Goal: Information Seeking & Learning: Check status

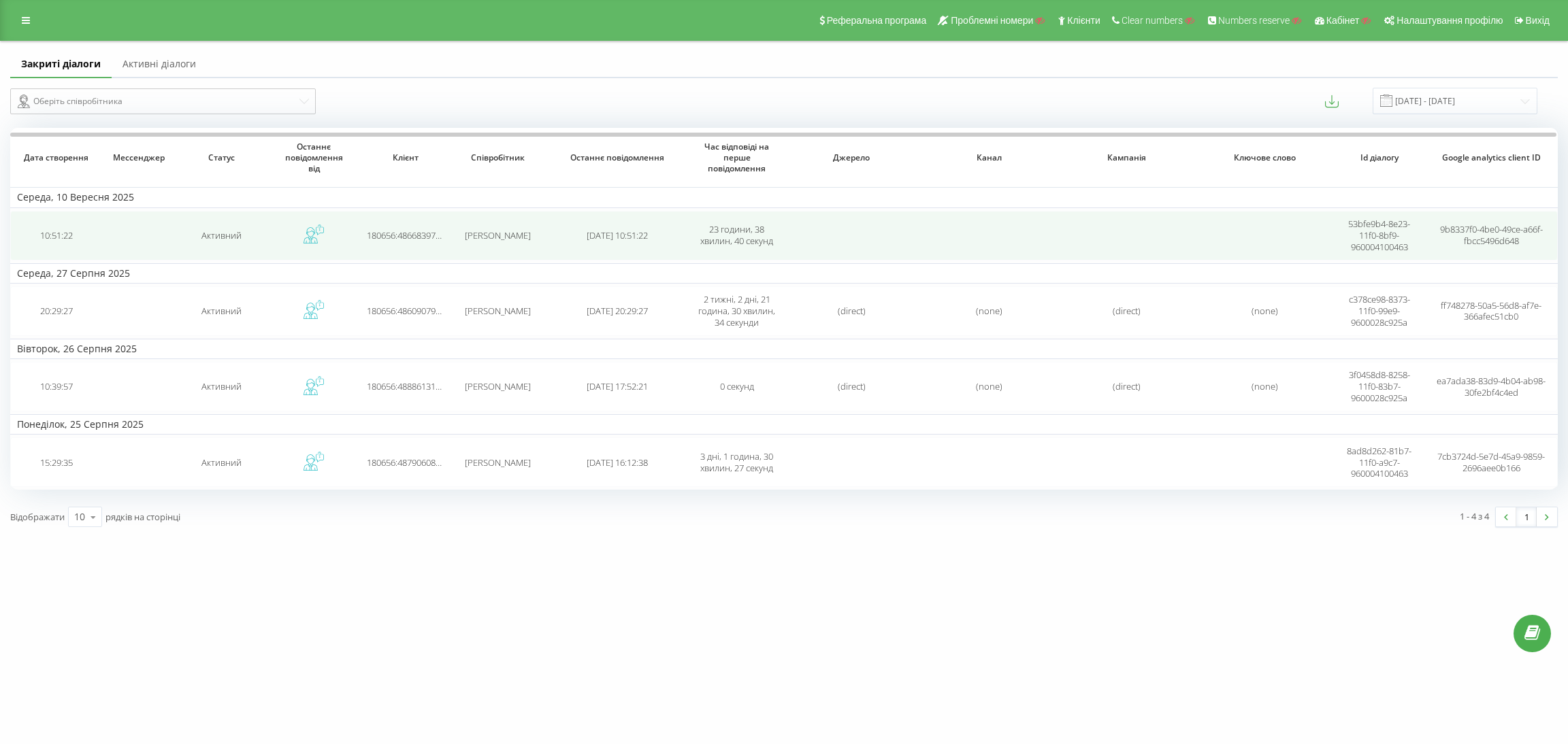
click at [319, 234] on icon at bounding box center [319, 231] width 8 height 8
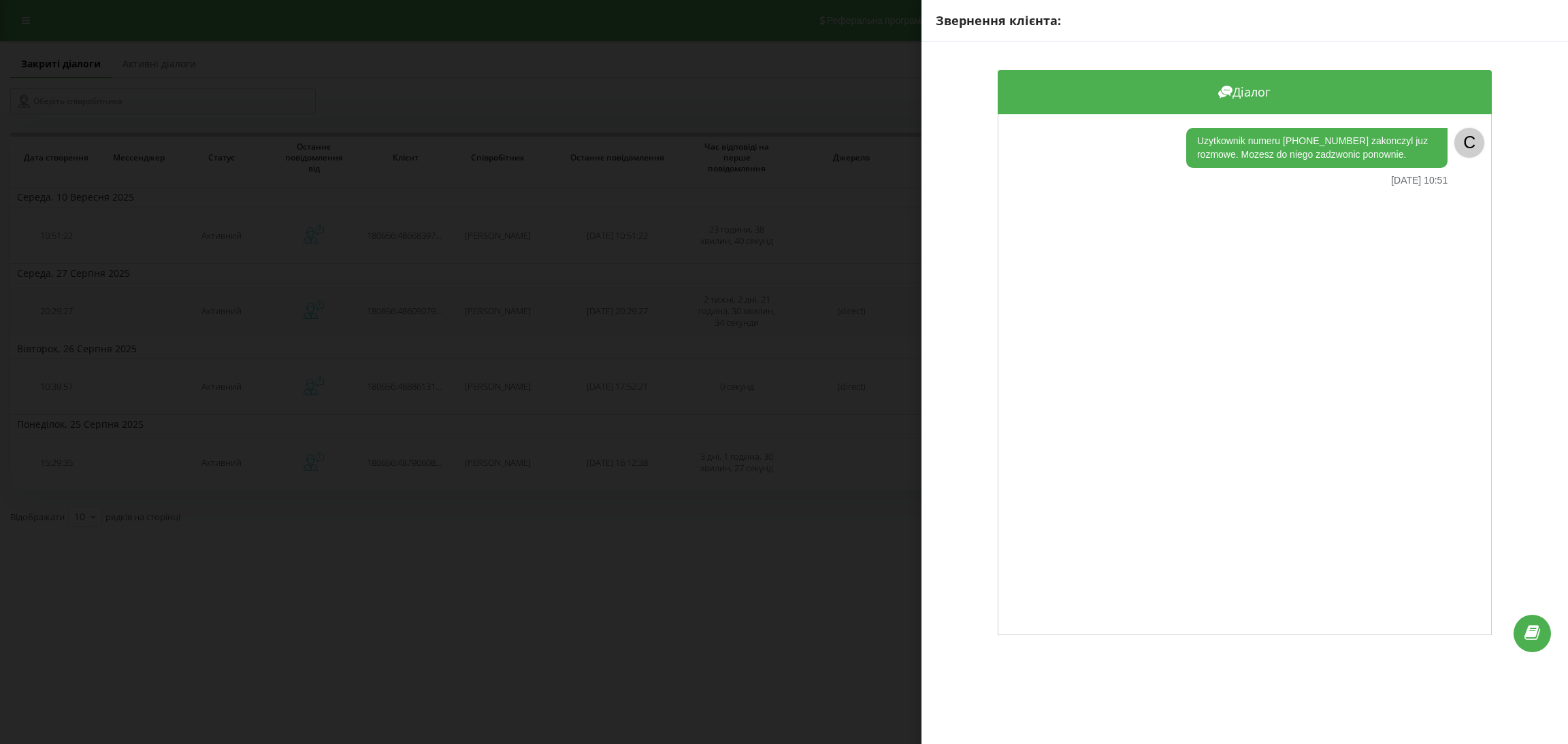
click at [573, 318] on div "Звернення клієнта: Діалог Uzytkownik numeru [PHONE_NUMBER] zakonczyl juz rozmow…" at bounding box center [784, 372] width 1568 height 744
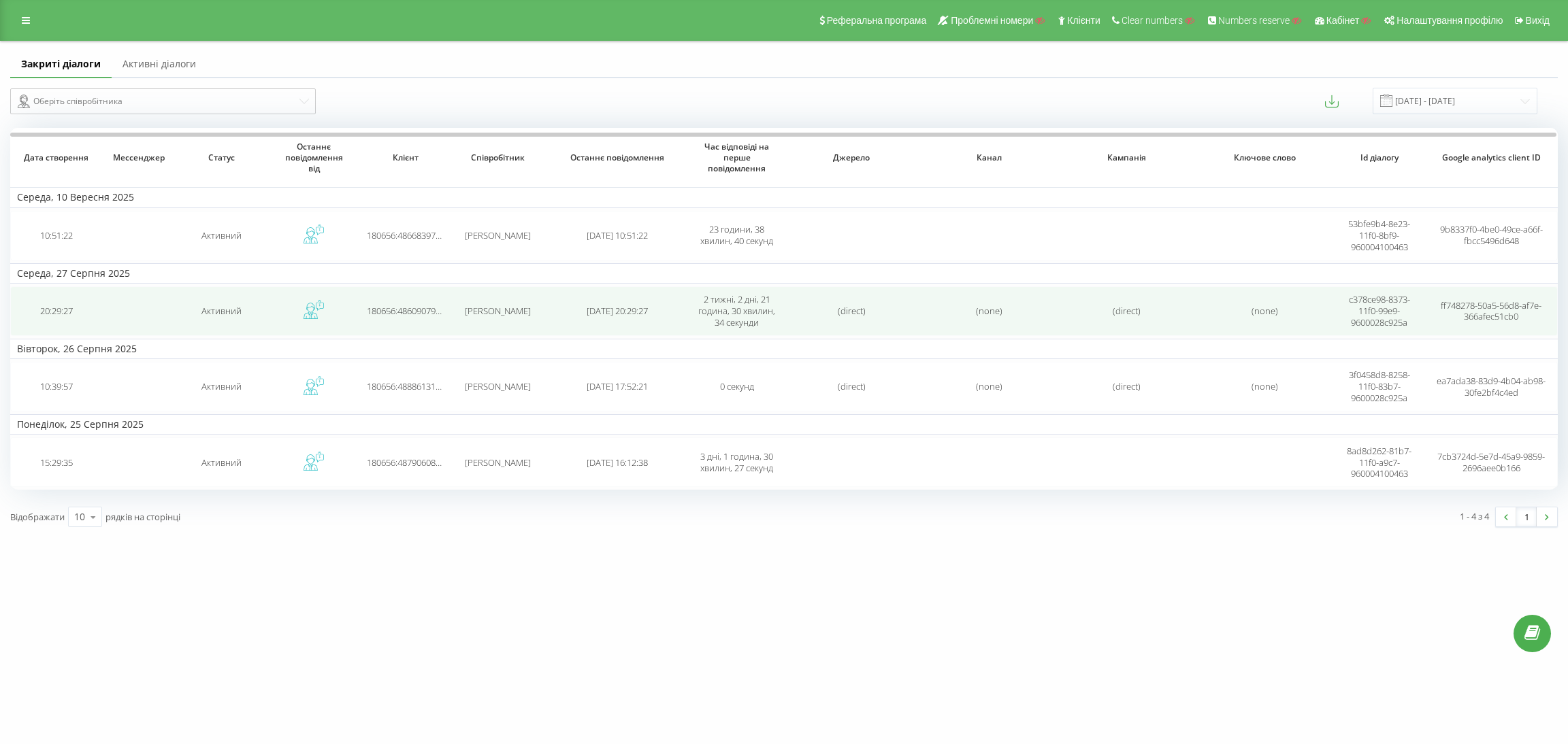
click at [311, 306] on icon at bounding box center [310, 308] width 9 height 10
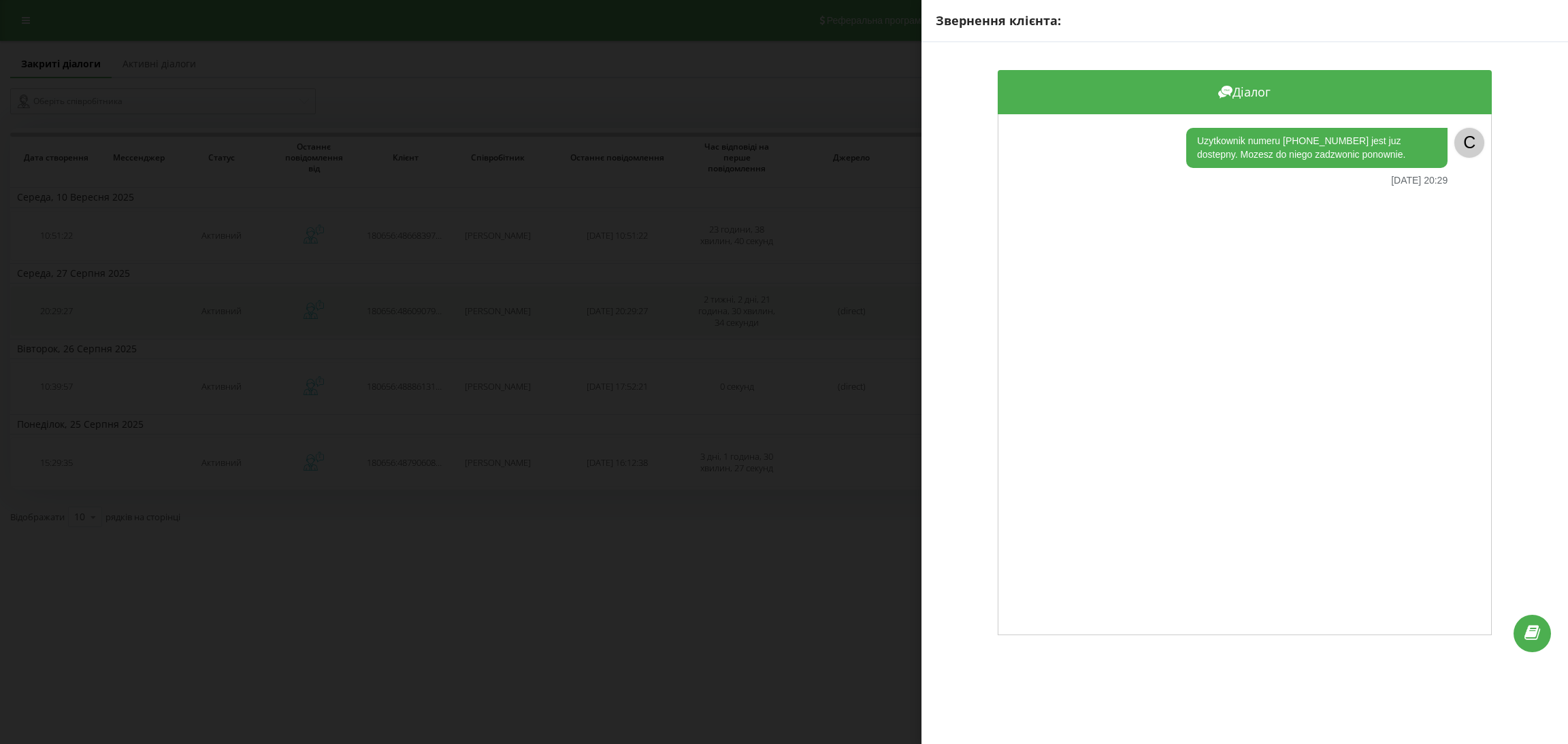
click at [311, 306] on div "Звернення клієнта: Діалог Uzytkownik numeru [PHONE_NUMBER] jest juz dostepny. M…" at bounding box center [784, 372] width 1568 height 744
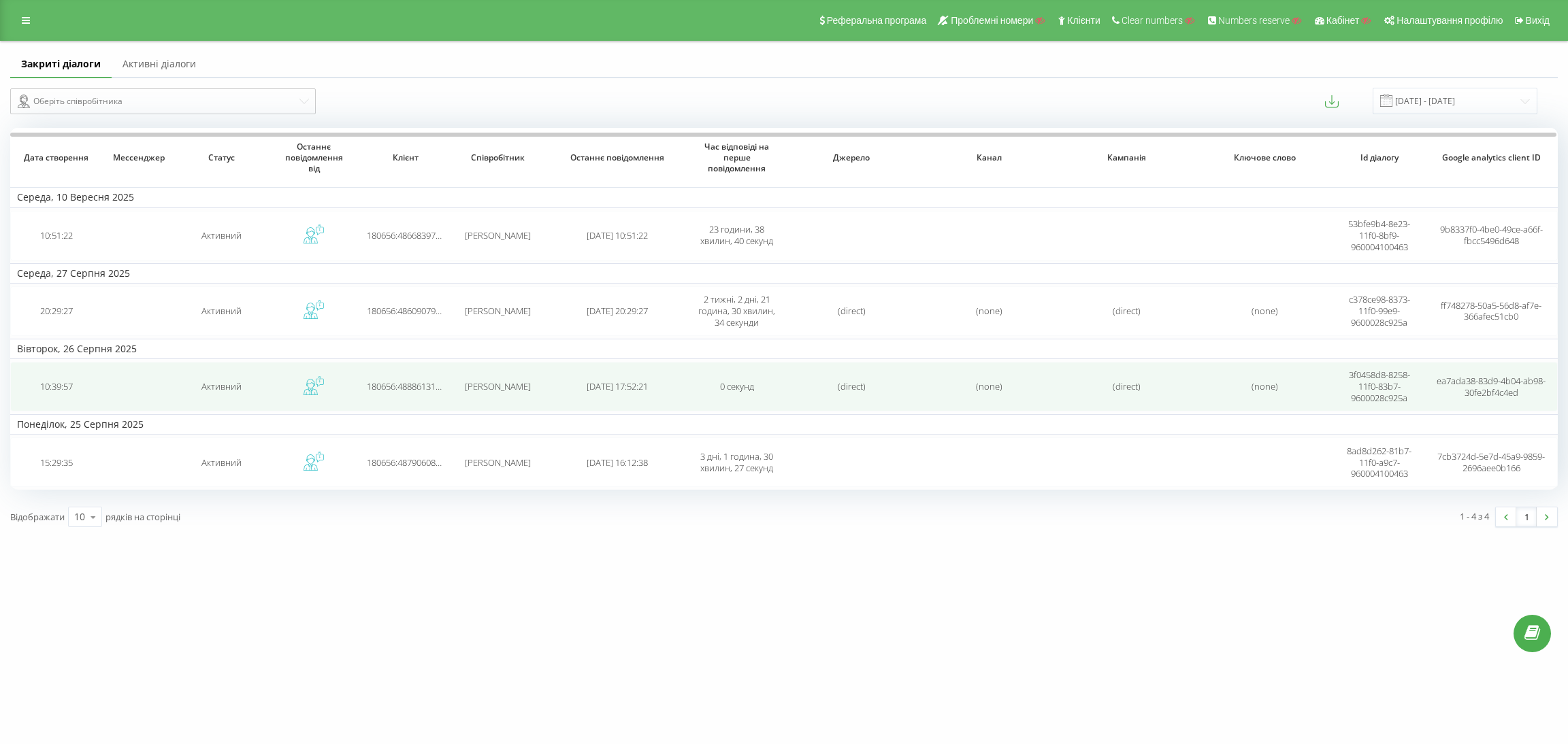
click at [312, 379] on icon at bounding box center [313, 385] width 20 height 20
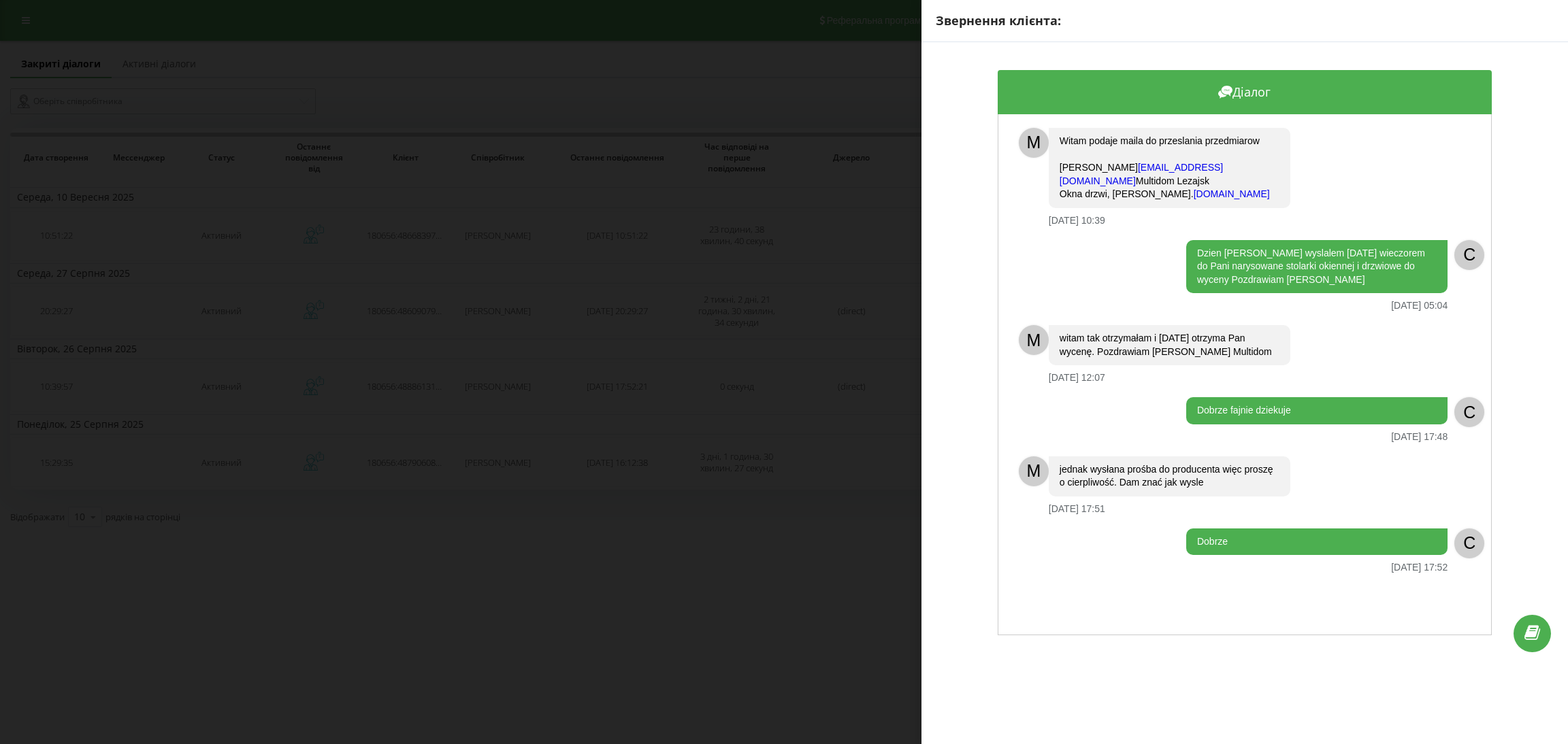
click at [543, 400] on div "Звернення клієнта: Діалог [PERSON_NAME] podaje maila do przeslania przedmiarow …" at bounding box center [784, 372] width 1568 height 744
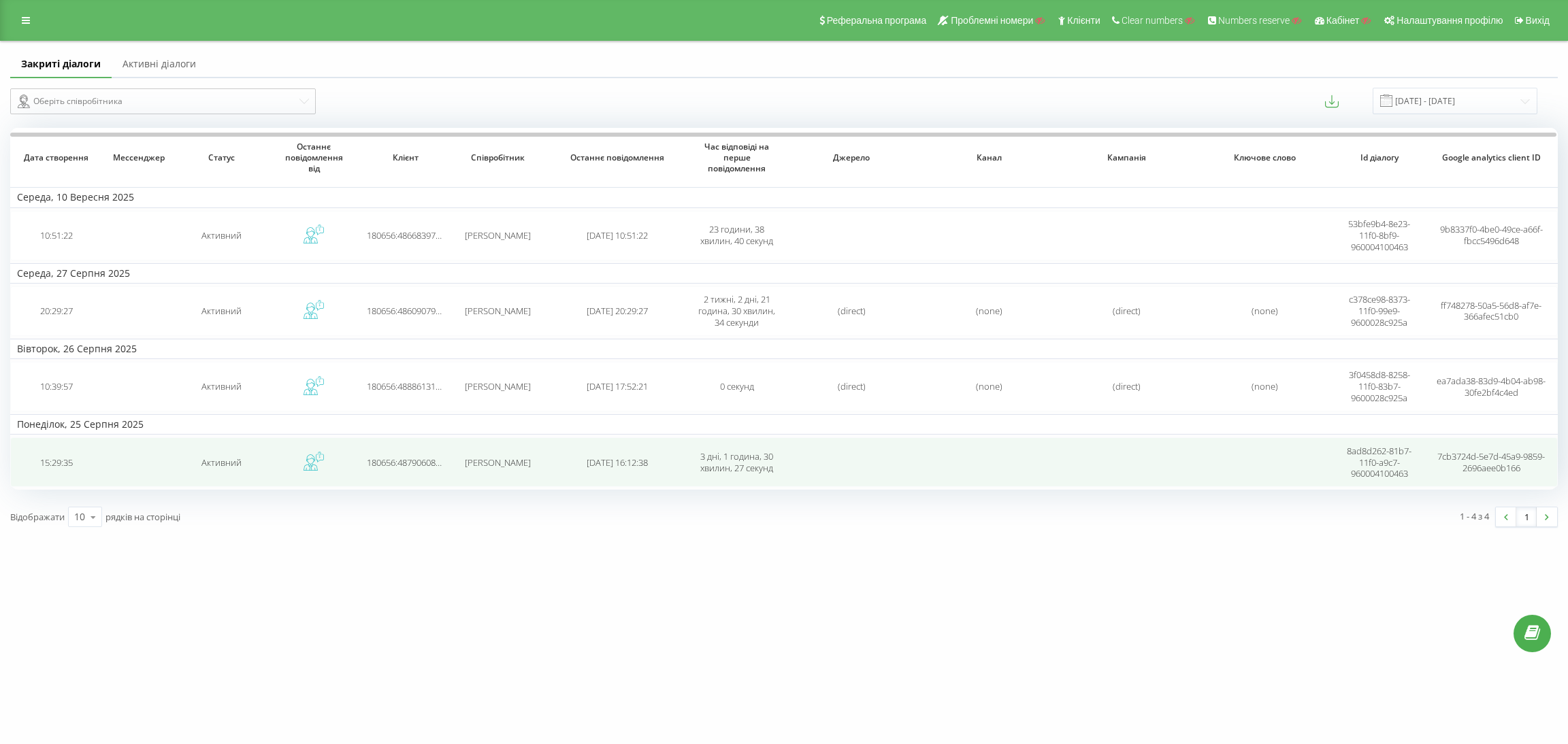
click at [313, 451] on icon at bounding box center [313, 461] width 20 height 20
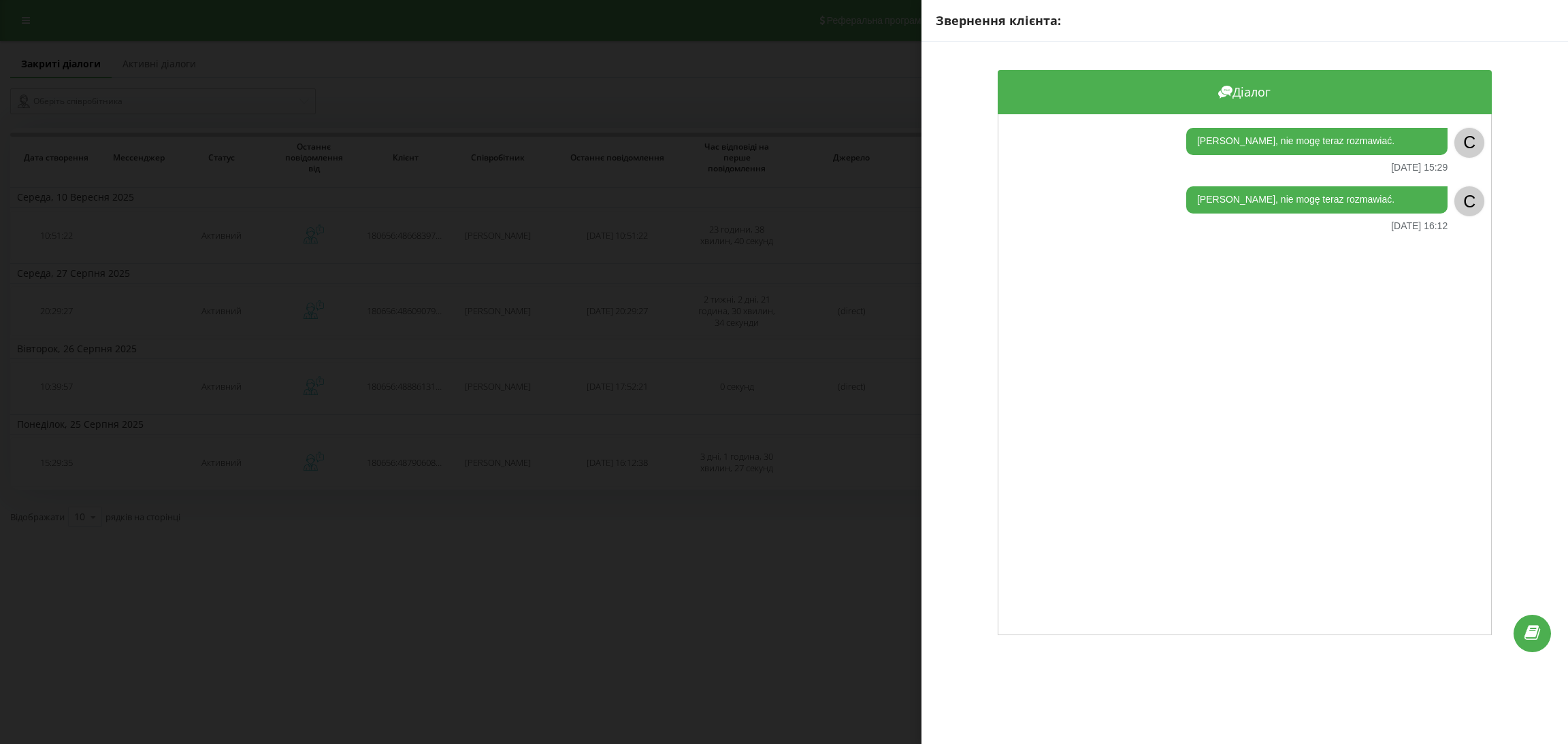
click at [613, 455] on div "Звернення клієнта: Діалог [PERSON_NAME], nie mogę teraz rozmawiać. [DATE] 15:29…" at bounding box center [784, 372] width 1568 height 744
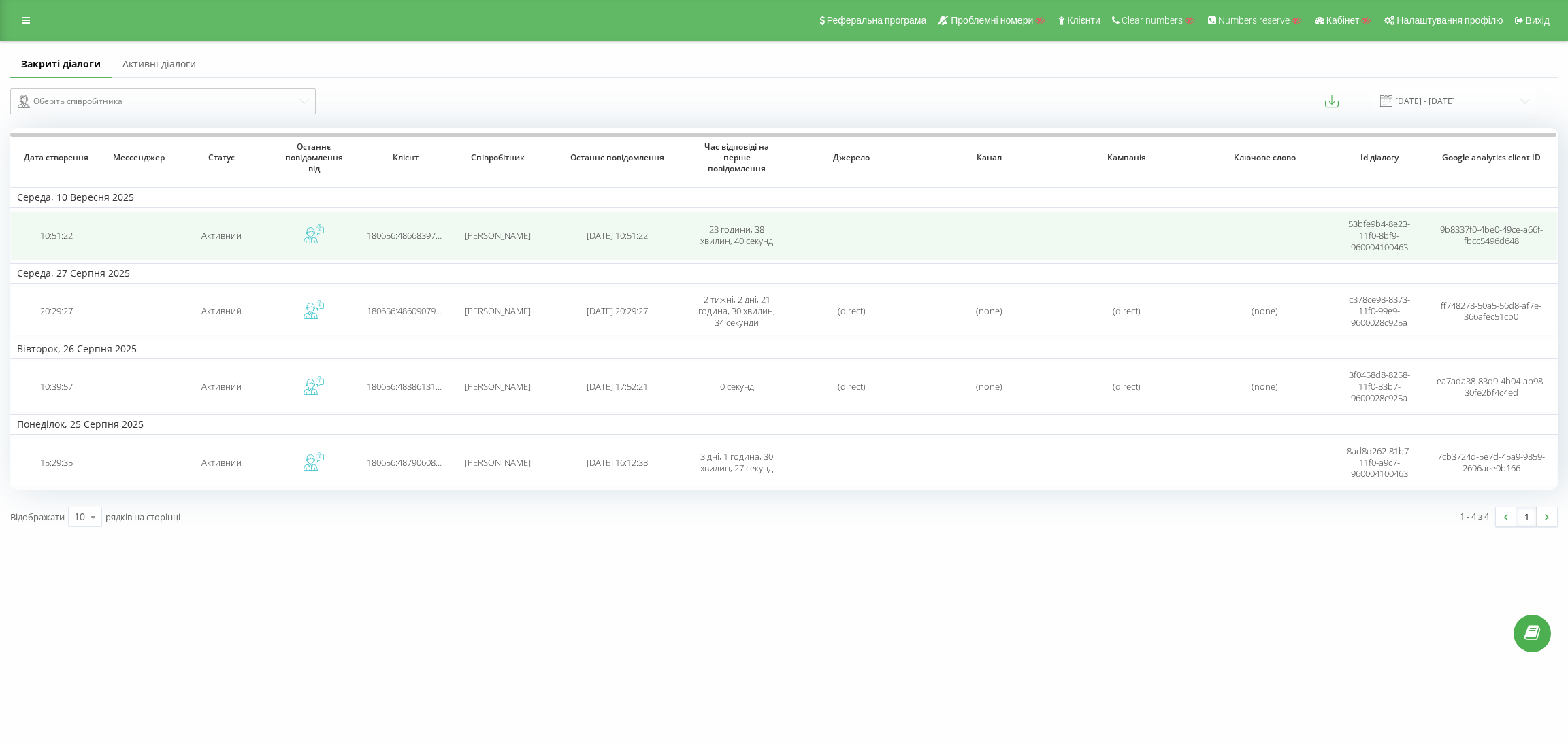
click at [317, 240] on icon at bounding box center [310, 241] width 14 height 7
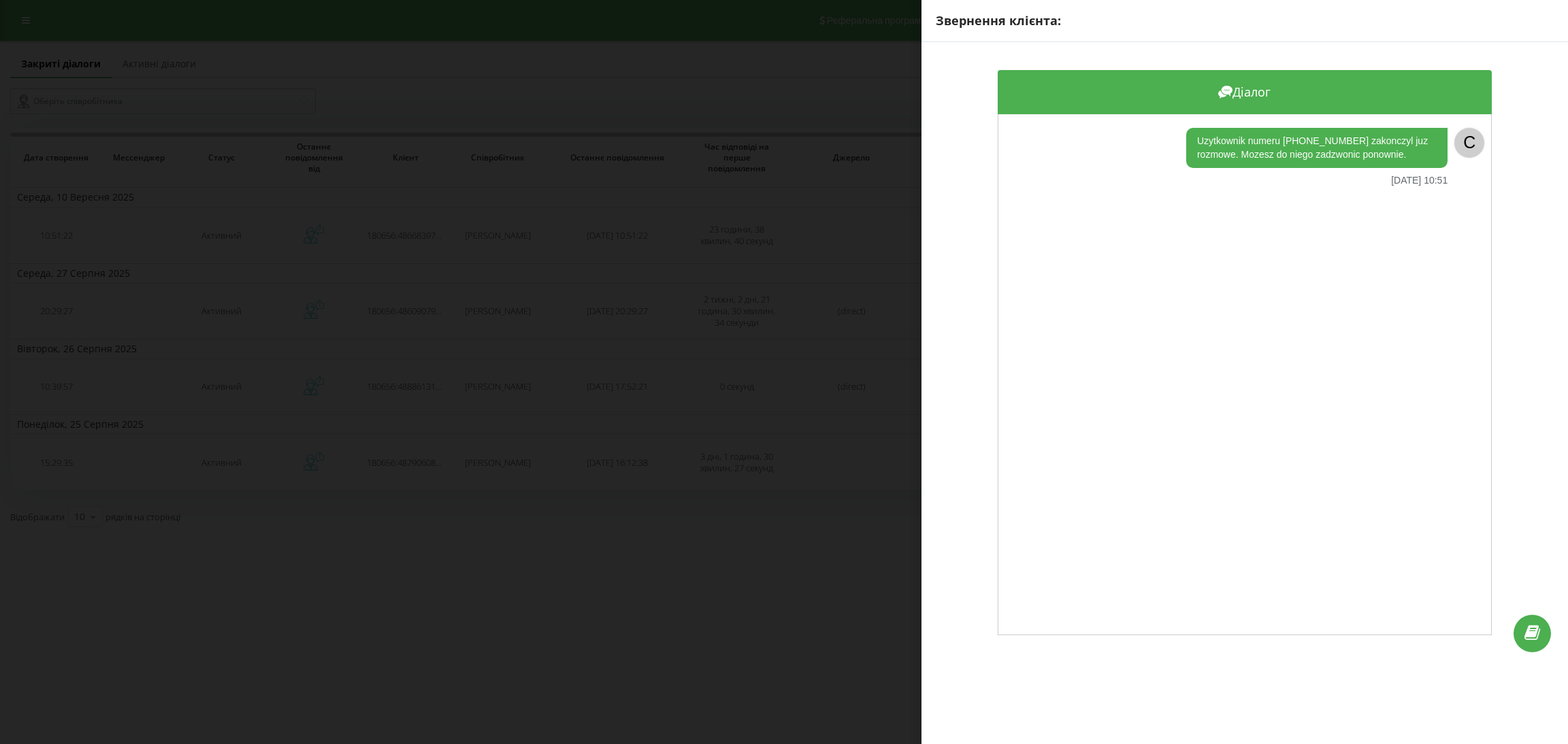
click at [332, 284] on div "Звернення клієнта: Діалог Uzytkownik numeru [PHONE_NUMBER] zakonczyl juz rozmow…" at bounding box center [784, 372] width 1568 height 744
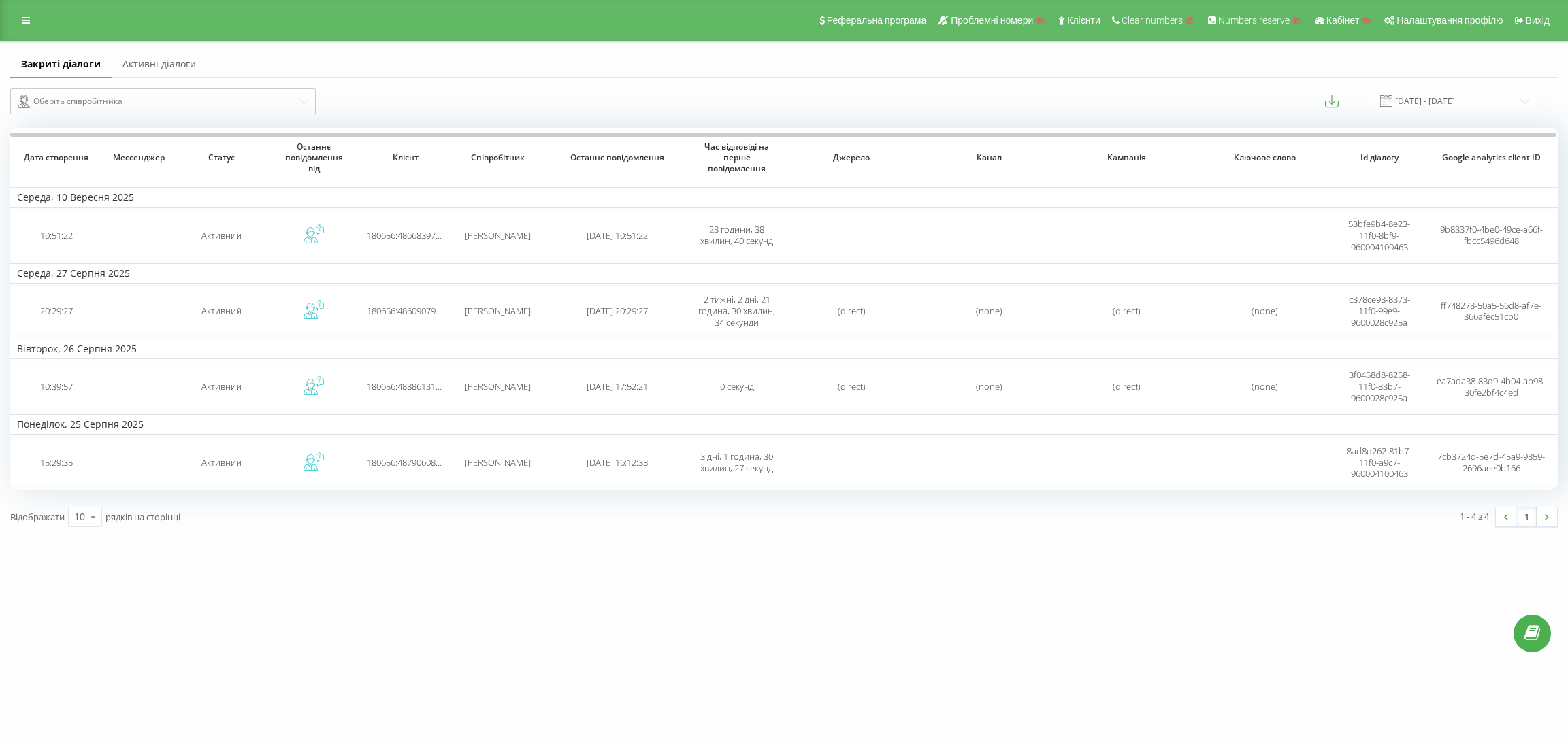
click at [169, 67] on link "Активні діалоги" at bounding box center [160, 64] width 95 height 27
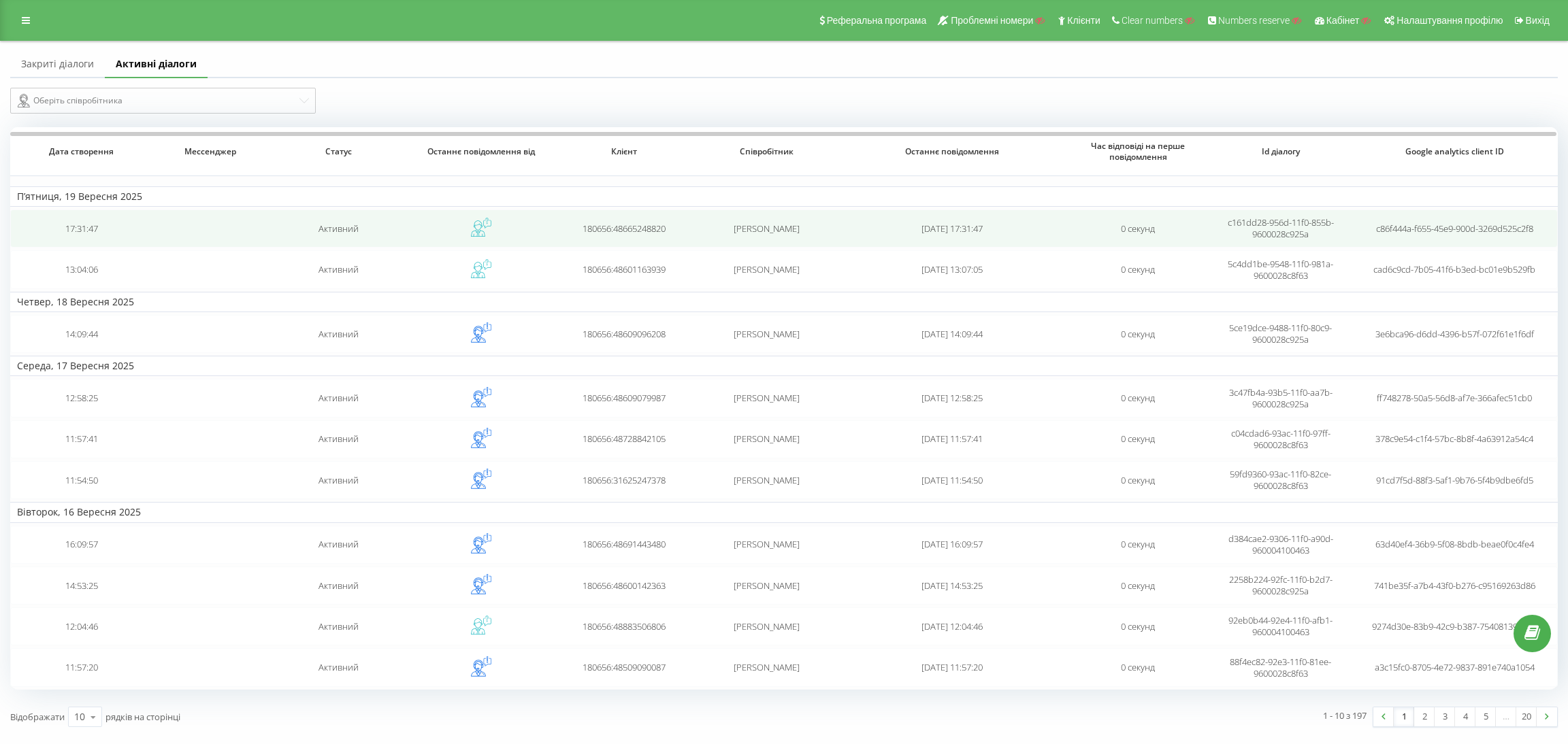
click at [481, 222] on icon at bounding box center [481, 227] width 20 height 20
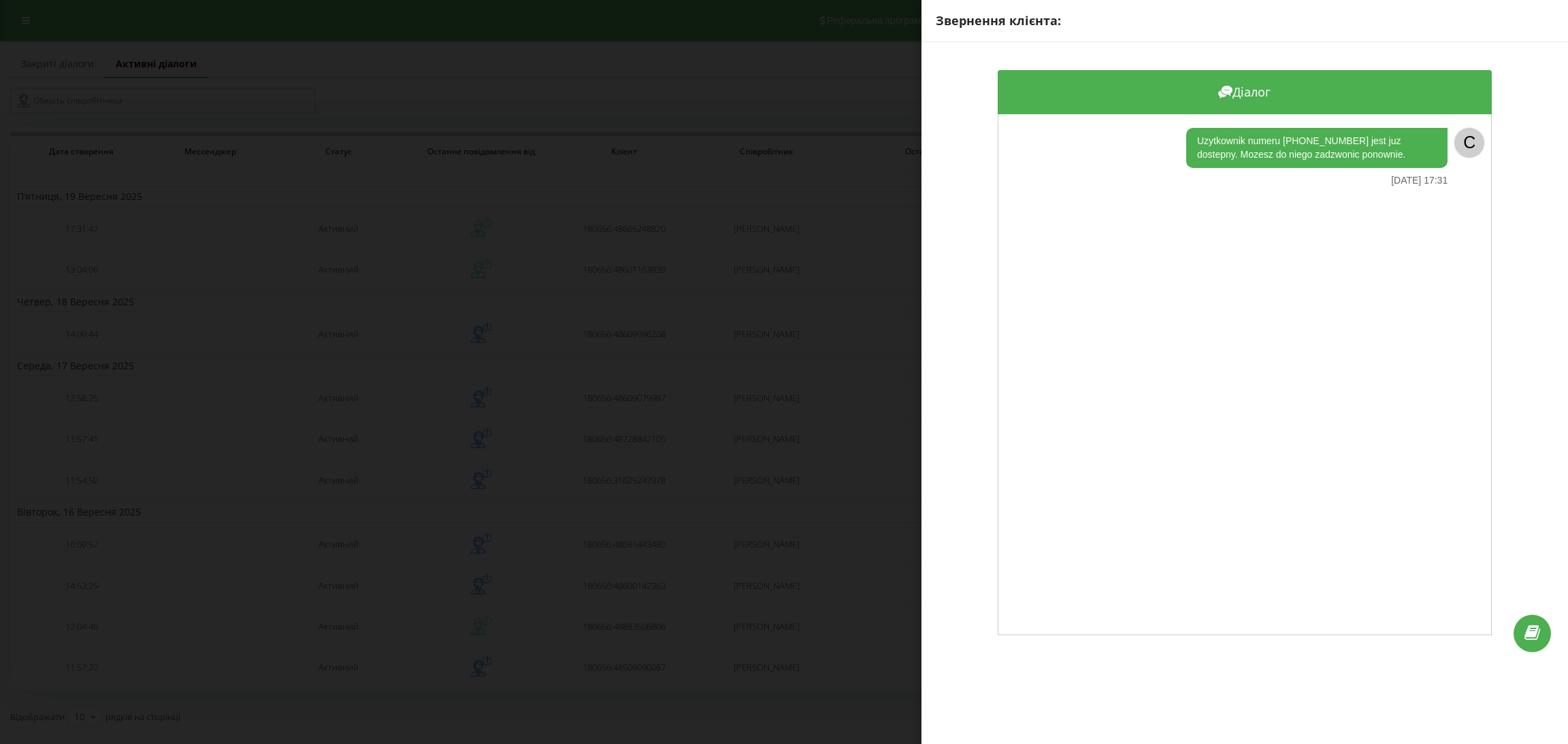
click at [549, 349] on div "Звернення клієнта: Діалог Uzytkownik numeru [PHONE_NUMBER] jest juz dostepny. M…" at bounding box center [784, 372] width 1568 height 744
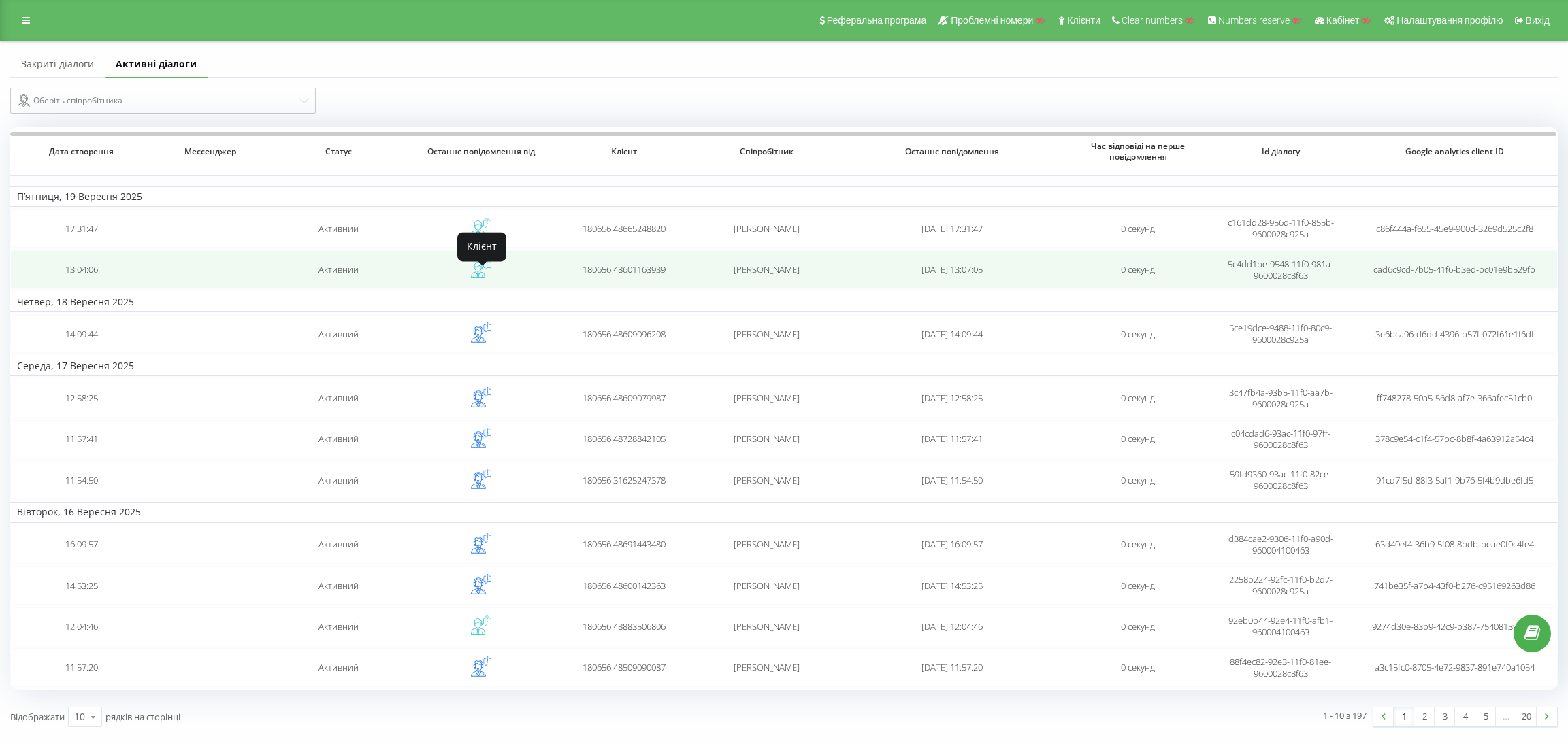
click at [484, 271] on icon at bounding box center [481, 268] width 20 height 20
